Goal: Find specific page/section: Find specific page/section

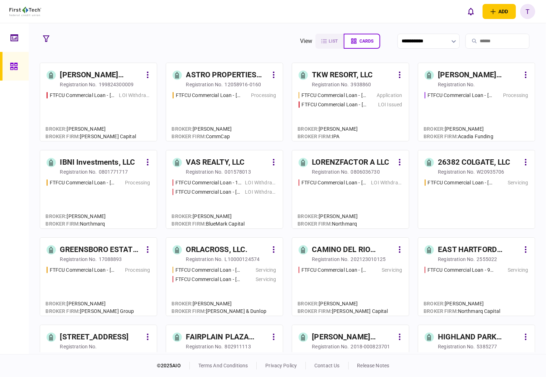
click at [209, 74] on div "ASTRO PROPERTIES LLC" at bounding box center [227, 74] width 82 height 11
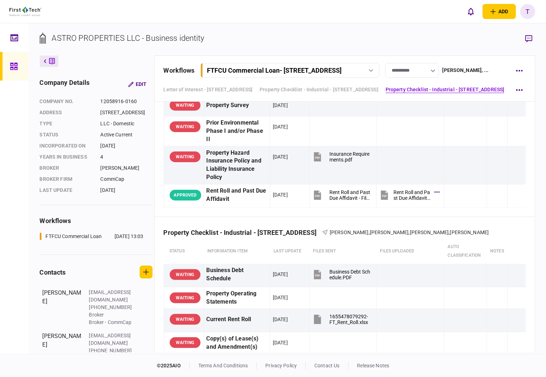
scroll to position [1240, 0]
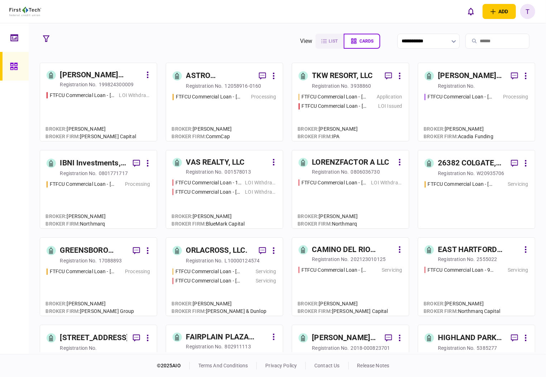
click at [75, 163] on div "IBNI Investments, LLC" at bounding box center [93, 162] width 67 height 11
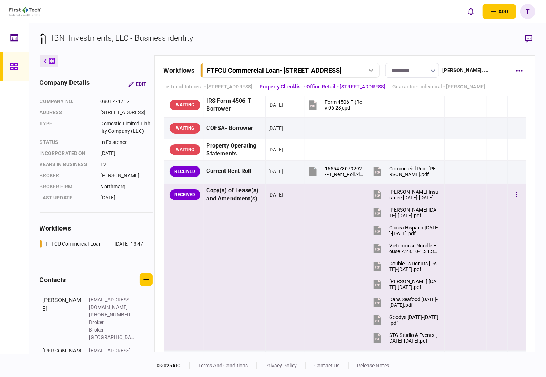
scroll to position [572, 0]
